Goal: Navigation & Orientation: Go to known website

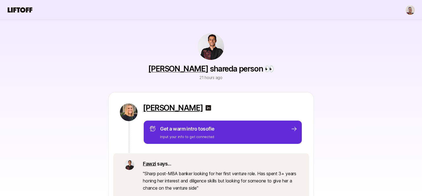
click at [177, 110] on p "[PERSON_NAME]" at bounding box center [173, 107] width 60 height 9
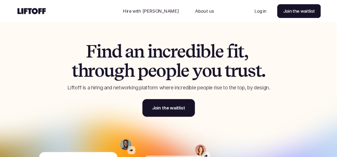
scroll to position [156, 0]
